Goal: Task Accomplishment & Management: Complete application form

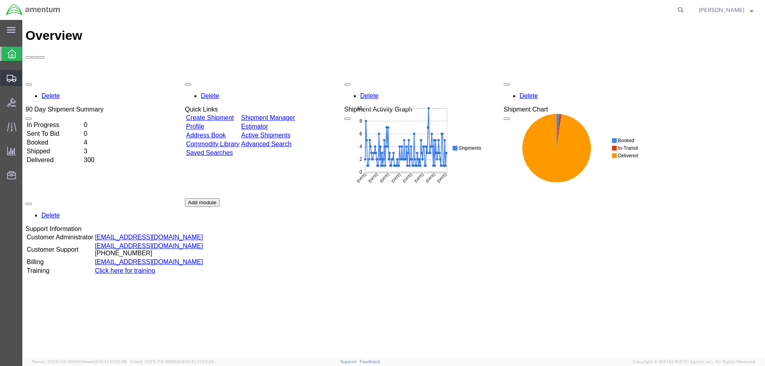
click at [16, 83] on div at bounding box center [11, 78] width 22 height 16
click at [0, 0] on span "Create Shipment" at bounding box center [0, 0] width 0 height 0
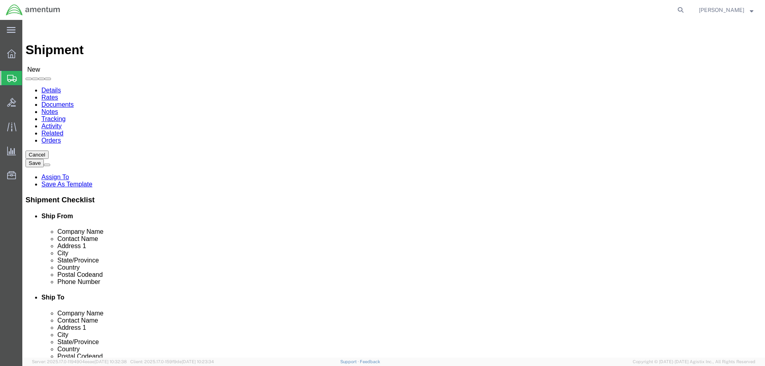
select select
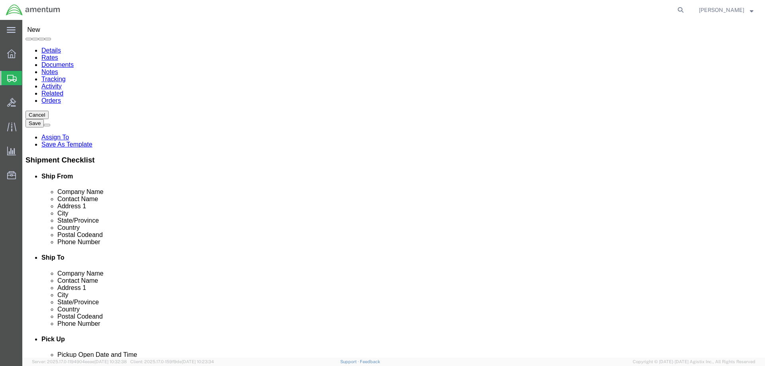
scroll to position [1514, 0]
select select "49925"
select select "VA"
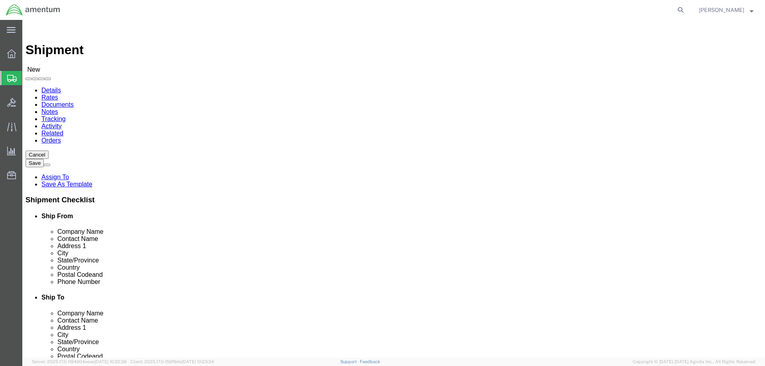
scroll to position [1554, 0]
select select "49940"
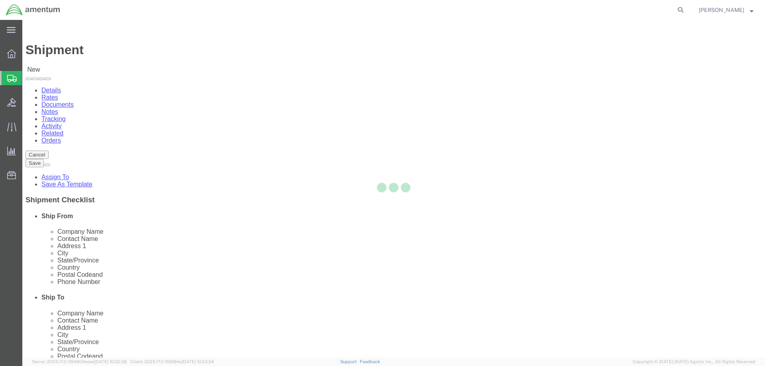
select select "[GEOGRAPHIC_DATA]"
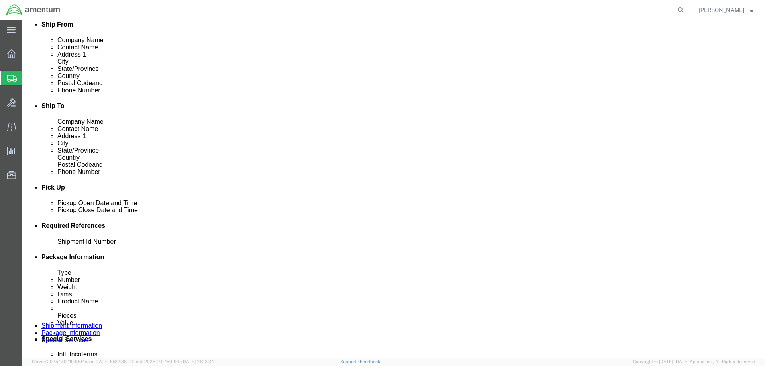
scroll to position [199, 0]
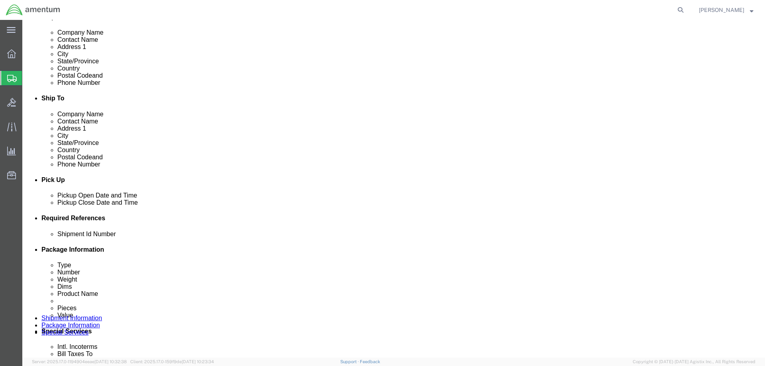
click div "[DATE] 9:00 AM"
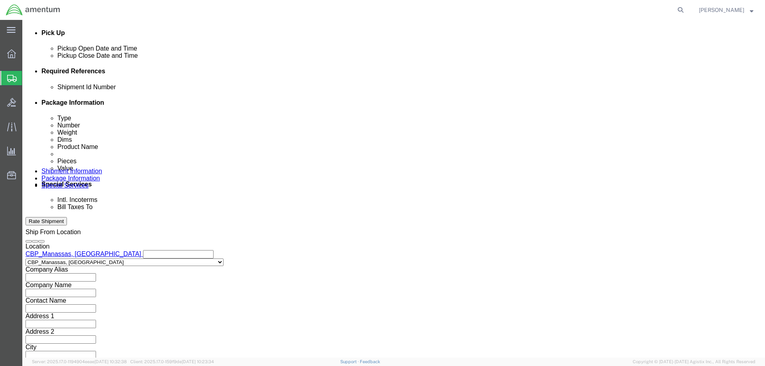
click input "4:00 AM"
type input "4:00 pm"
click button "Apply"
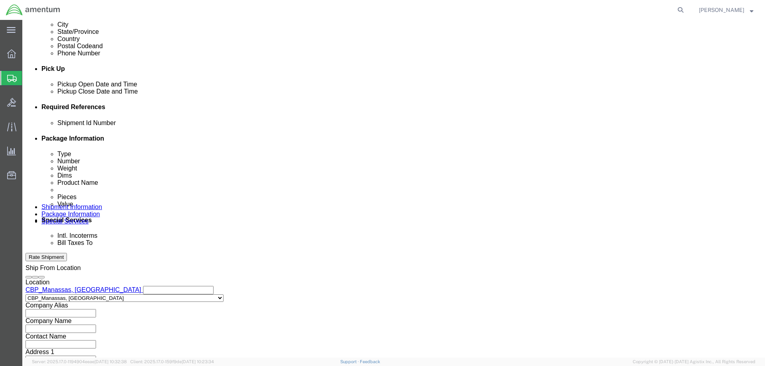
scroll to position [267, 0]
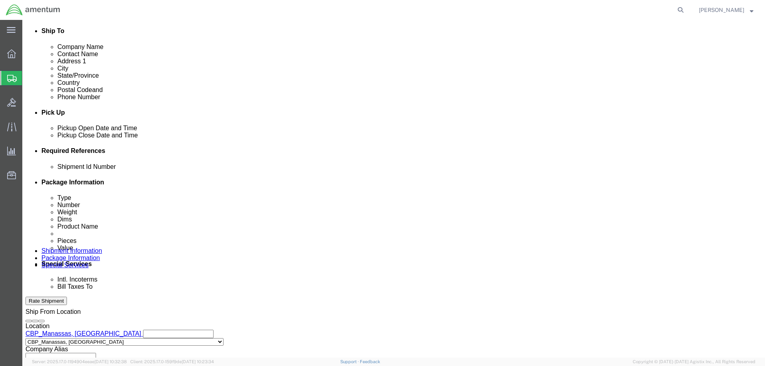
click button "Add reference"
click input "text"
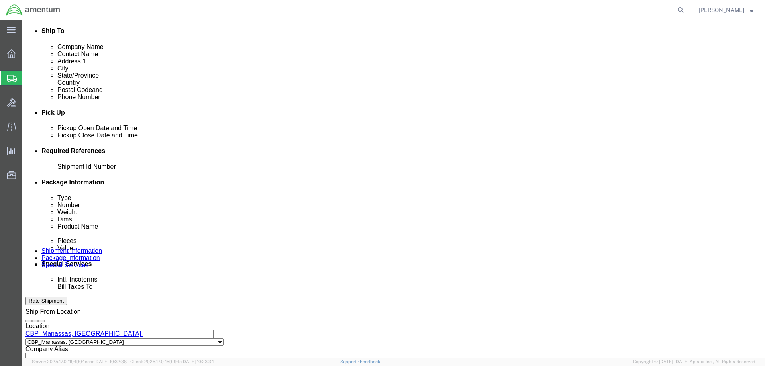
paste input "USAGE#: 325574"
type input "USAGE#: 325574"
click select "Select Account Type Activity ID Airline Appointment Number ASN Batch Request # …"
select select "CUSTREF"
click select "Select Account Type Activity ID Airline Appointment Number ASN Batch Request # …"
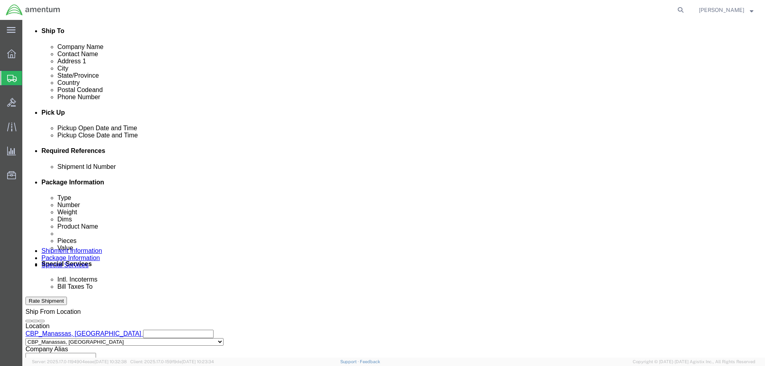
click select "Select Account Type Activity ID Airline Appointment Number ASN Batch Request # …"
select select "DEPT"
click select "Select Account Type Activity ID Airline Appointment Number ASN Batch Request # …"
select select "PROJNUM"
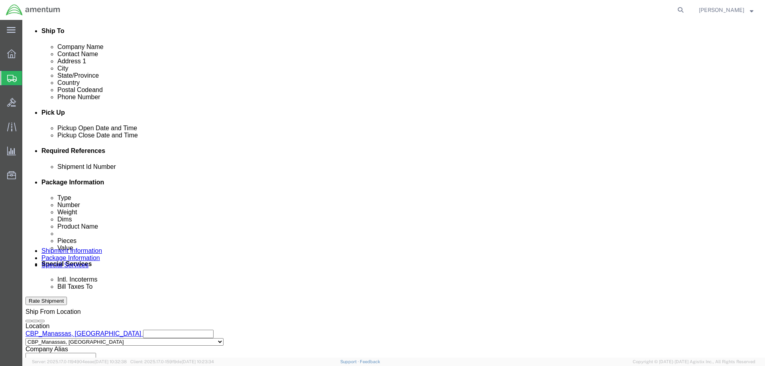
click select "Select Account Type Activity ID Airline Appointment Number ASN Batch Request # …"
click input "text"
type input "o"
type input "OIL FILTER KIT"
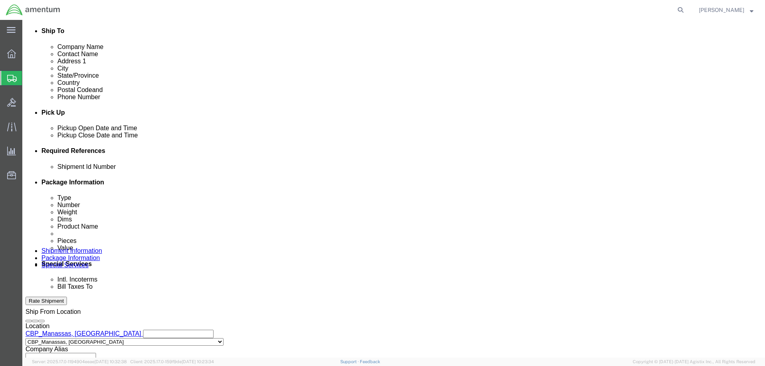
click input "text"
type input "CBP"
click input "text"
type input "6118.03.03.2219.000.NCR.0000"
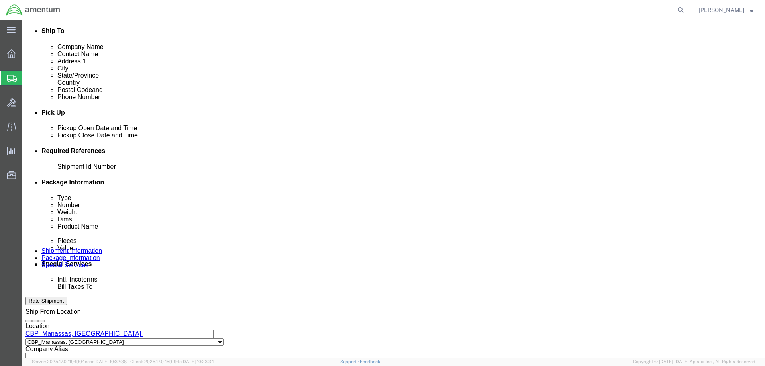
click div "Shipment Id Number USAGE#: 325574 Select Account Type Activity ID Airline Appoi…"
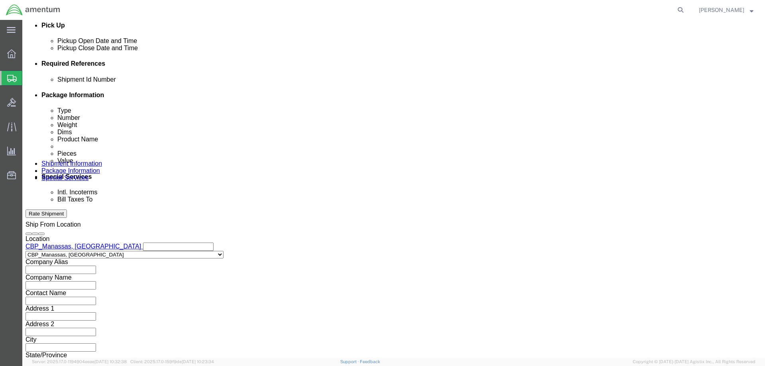
scroll to position [361, 0]
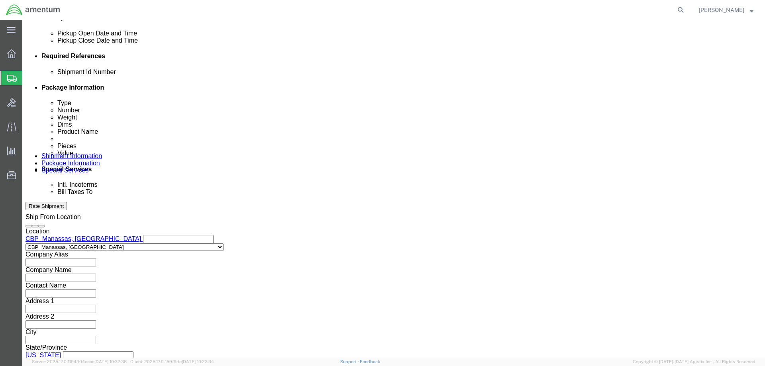
click input "6118.03.03.2219.000.NCR.0000"
click button "Continue"
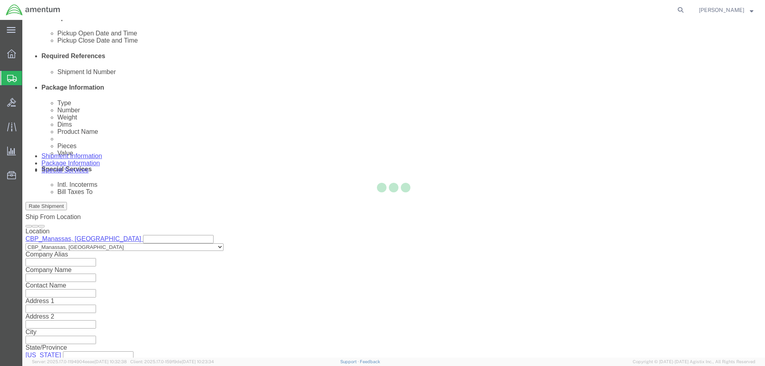
scroll to position [0, 0]
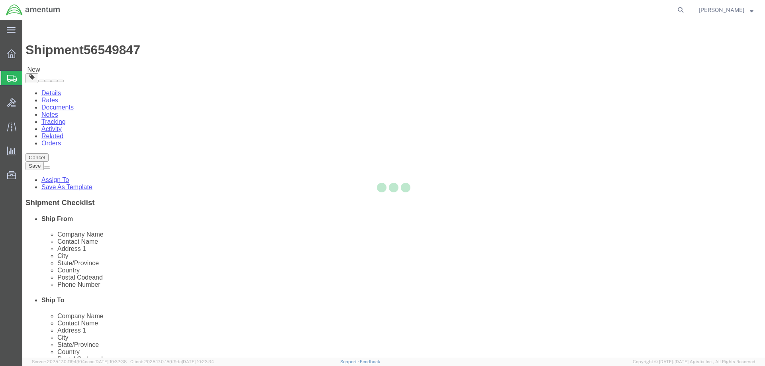
select select "CBOX"
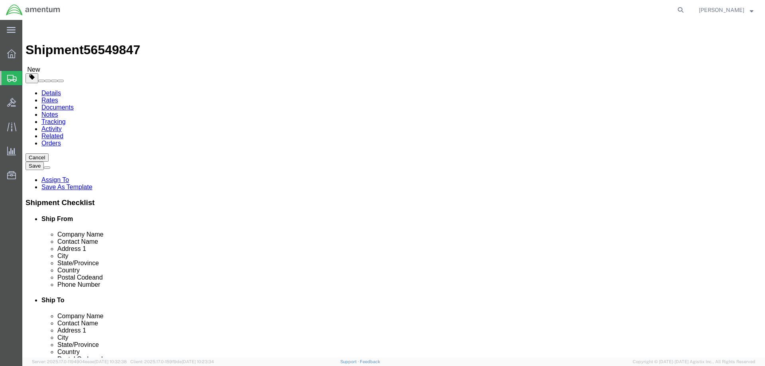
click input "text"
type input "10"
click input "text"
type input "7"
click input "text"
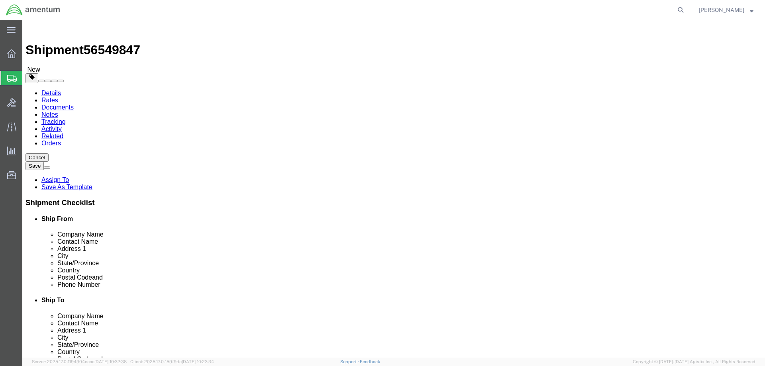
type input "5"
drag, startPoint x: 128, startPoint y: 186, endPoint x: 55, endPoint y: 187, distance: 72.9
click div "Weight 0.00 Select kgs lbs Ship. t°"
type input "1.00"
click span
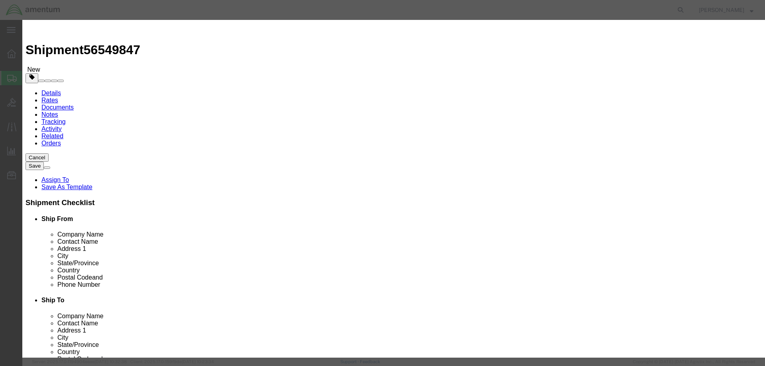
click input "text"
paste input "1742510-01"
click input "1742510-01"
type input "1742510"
click td "Name: FILTER ELEMENT"
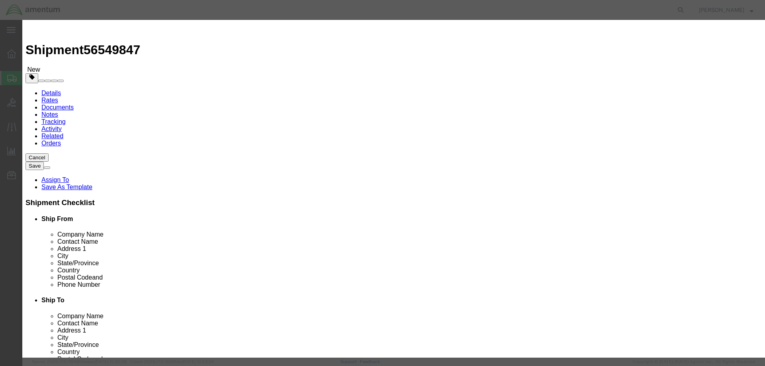
select select "USD"
type input "2915012566347"
type input "FILTER ELEMENT"
type input "1742510-01"
type input "FILTER ELEMENT"
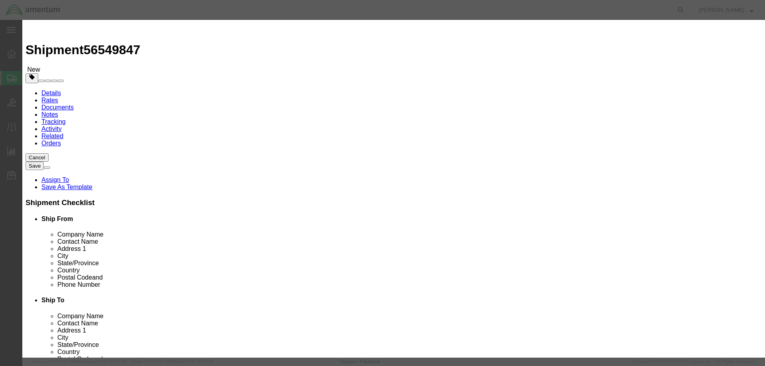
click input "text"
type input "1"
click input "text"
type input "300"
click textarea
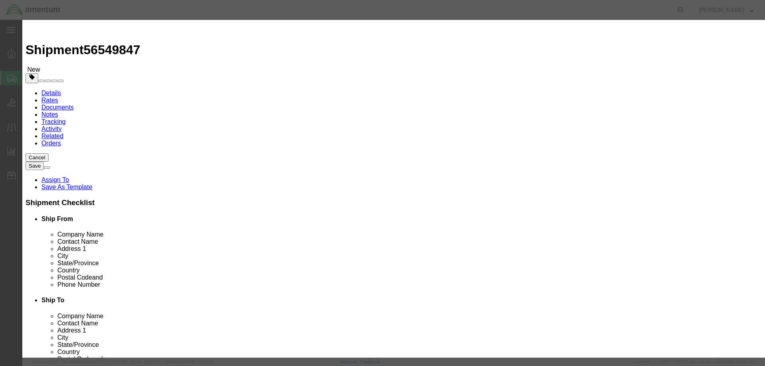
click button "Save & Close"
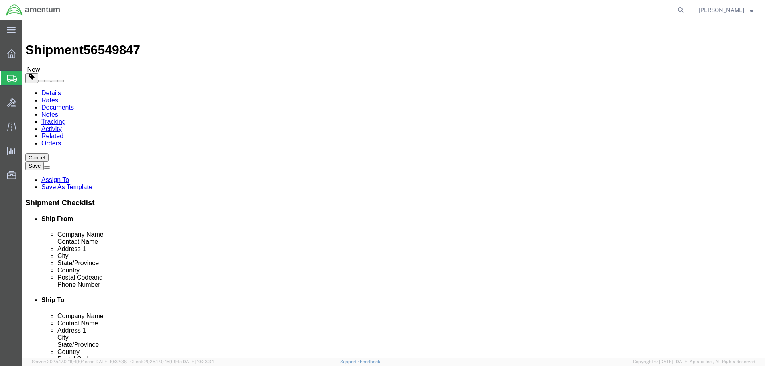
click button "Rate Shipment"
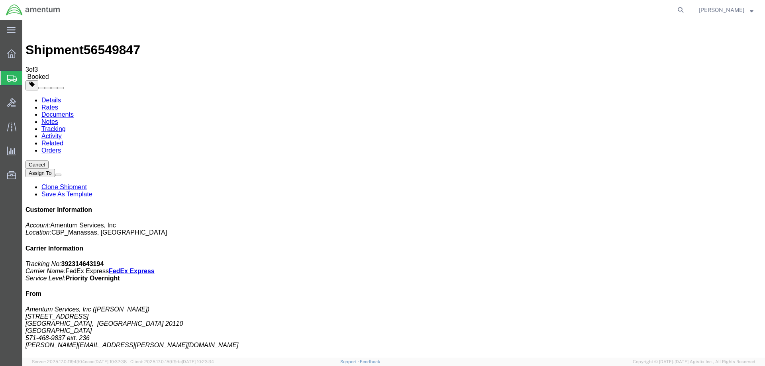
drag, startPoint x: 687, startPoint y: 123, endPoint x: 653, endPoint y: 125, distance: 33.9
click at [653, 261] on p "Tracking No: 392314643194 Carrier Name: FedEx Express FedEx Express Service Lev…" at bounding box center [394, 272] width 736 height 22
copy b "392314643194"
click at [15, 52] on icon at bounding box center [11, 53] width 9 height 9
